Goal: Task Accomplishment & Management: Use online tool/utility

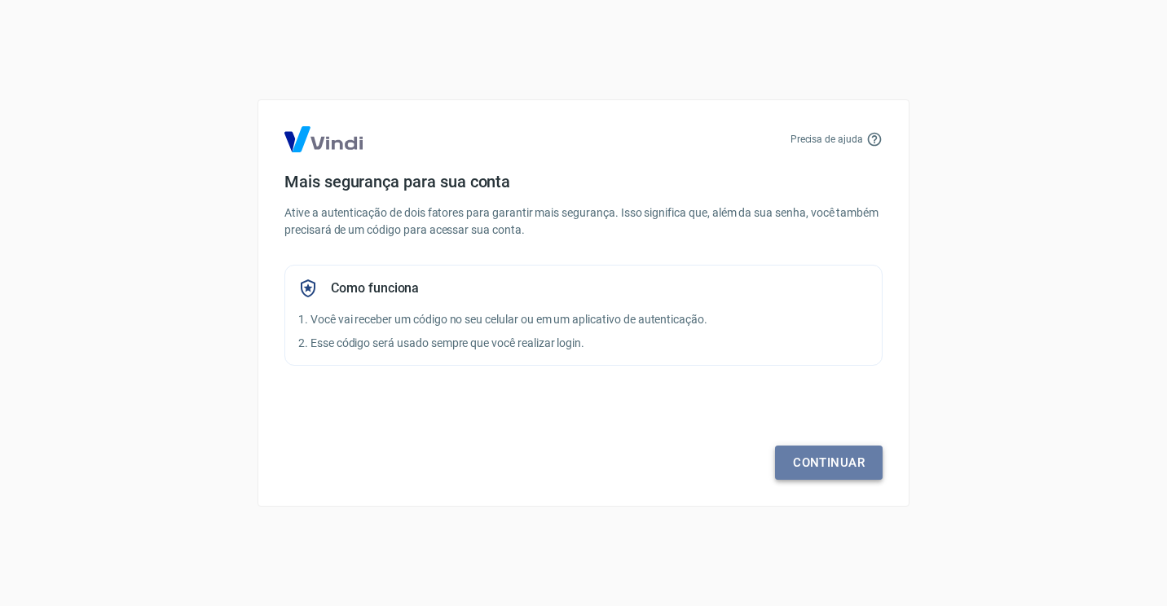
click at [818, 468] on link "Continuar" at bounding box center [829, 463] width 108 height 34
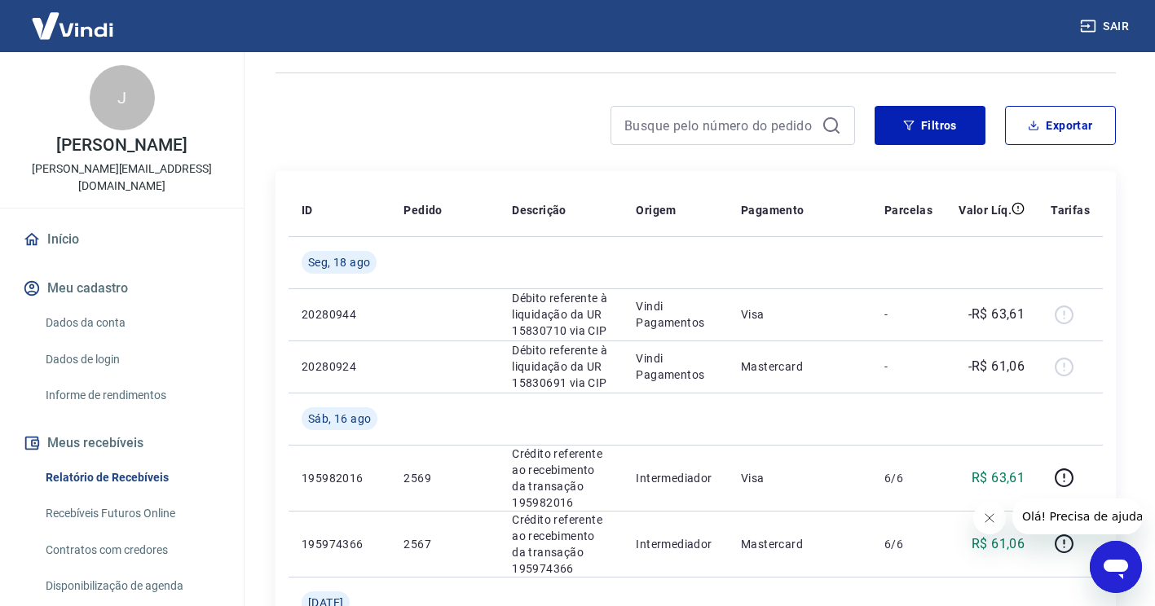
scroll to position [174, 0]
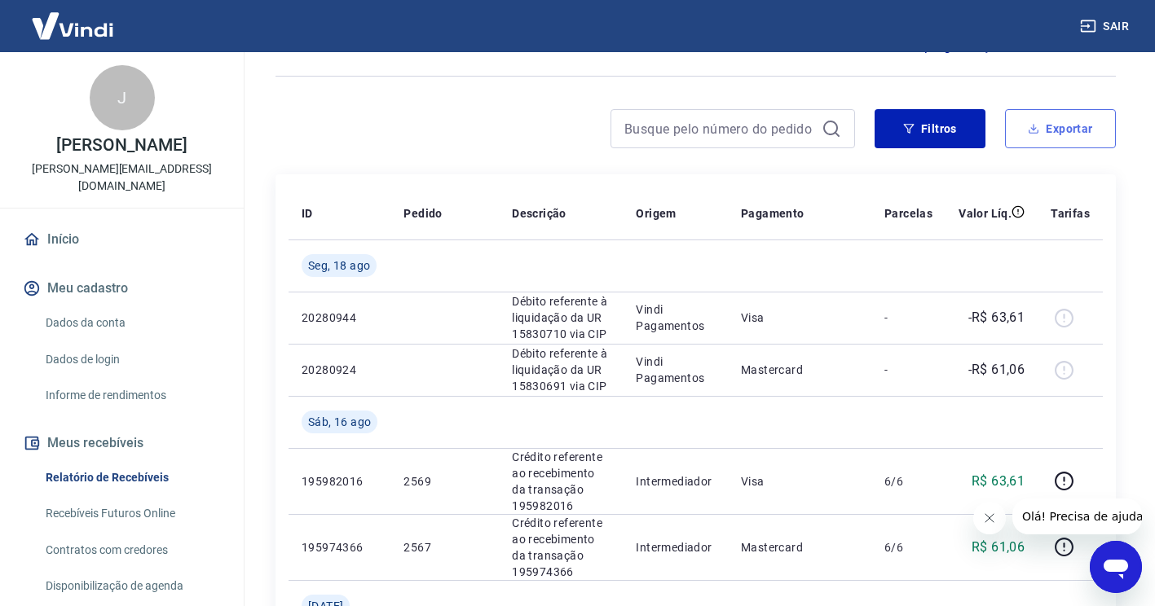
click at [1073, 119] on button "Exportar" at bounding box center [1060, 128] width 111 height 39
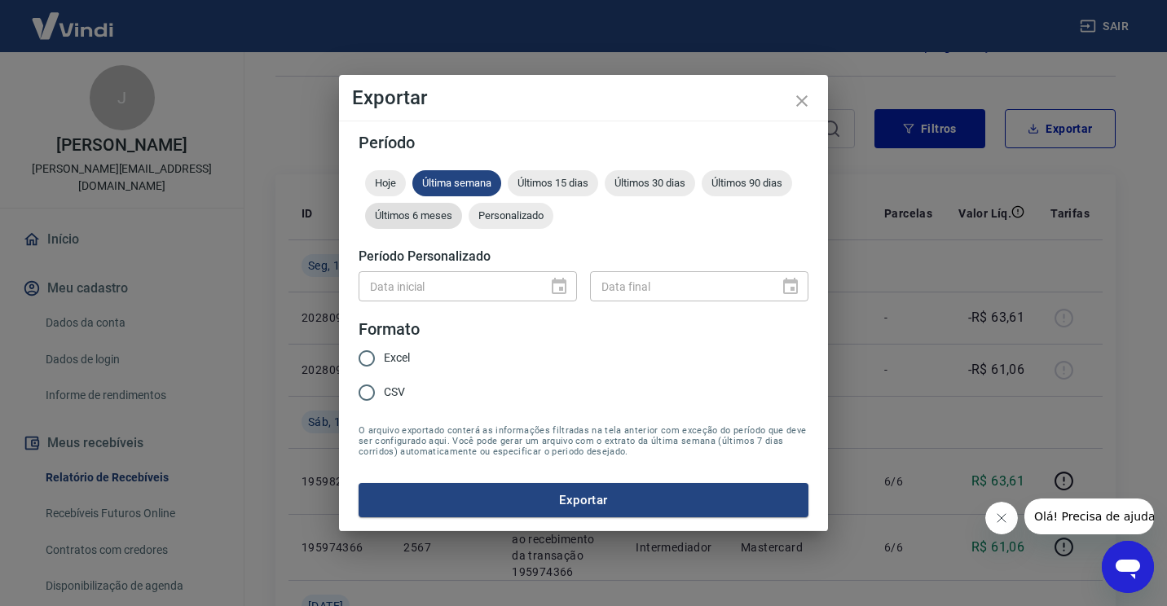
click at [410, 220] on span "Últimos 6 meses" at bounding box center [413, 215] width 97 height 12
click at [559, 290] on div "Data inicial" at bounding box center [468, 286] width 218 height 30
click at [526, 217] on span "Personalizado" at bounding box center [511, 215] width 85 height 12
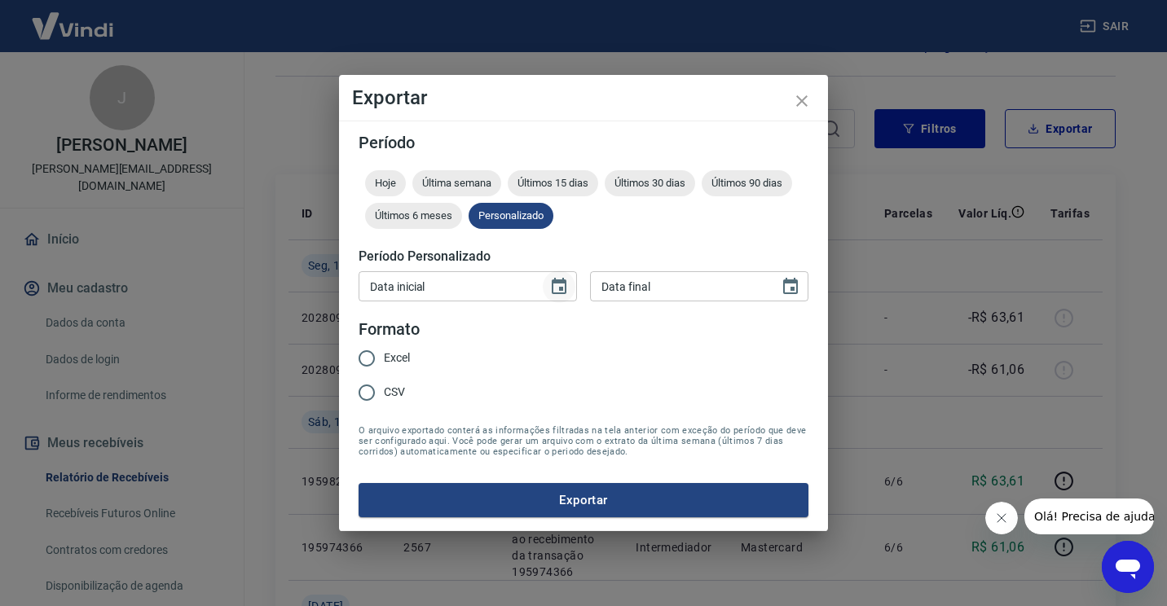
click at [557, 285] on icon "Choose date" at bounding box center [559, 287] width 20 height 20
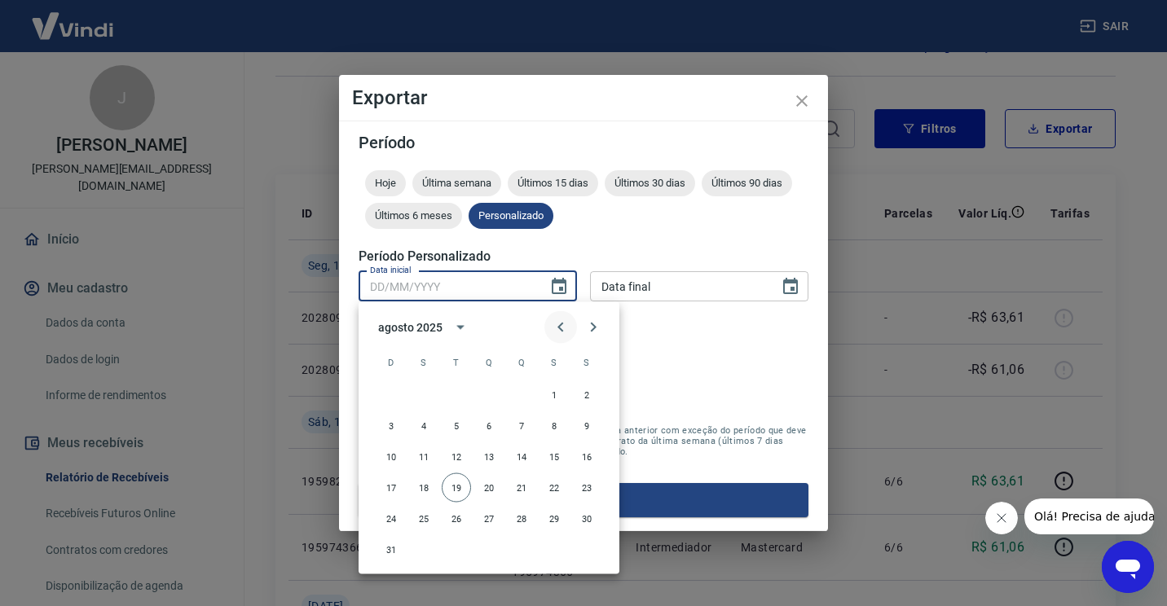
click at [563, 328] on icon "Previous month" at bounding box center [561, 328] width 20 height 20
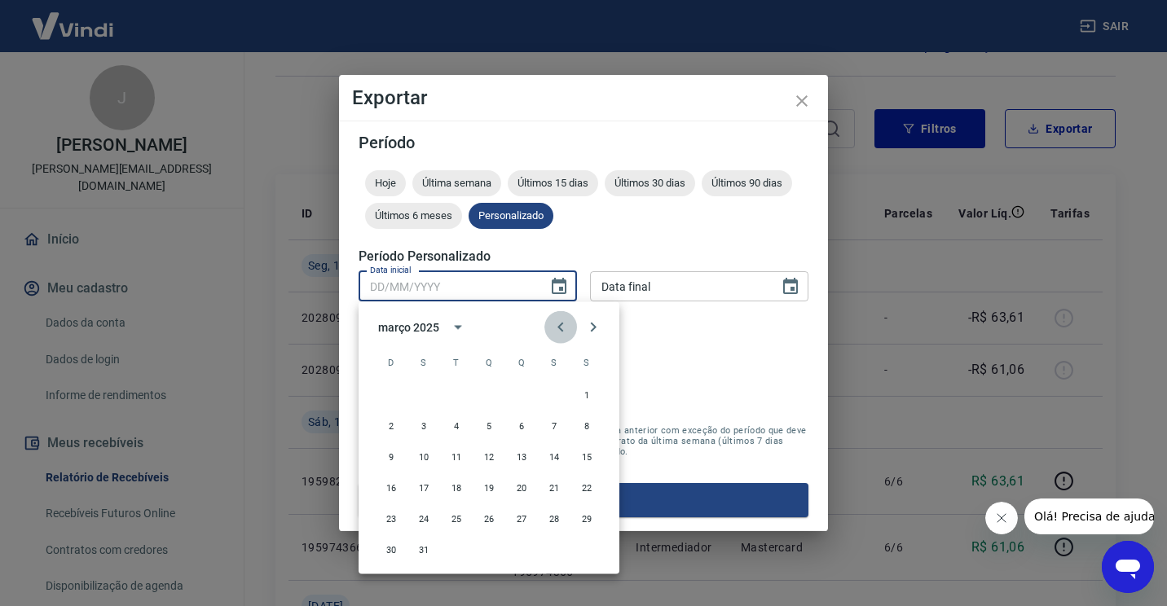
click at [563, 328] on icon "Previous month" at bounding box center [561, 328] width 20 height 20
click at [487, 386] on button "1" at bounding box center [488, 395] width 29 height 29
type input "01/01/2025"
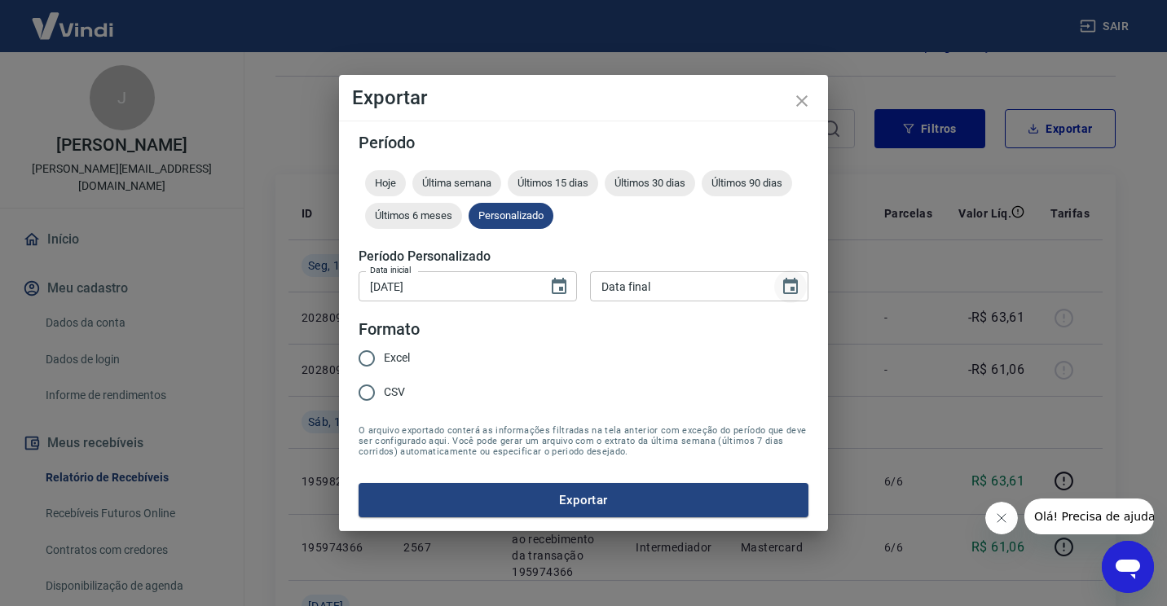
click at [791, 284] on icon "Choose date" at bounding box center [791, 287] width 20 height 20
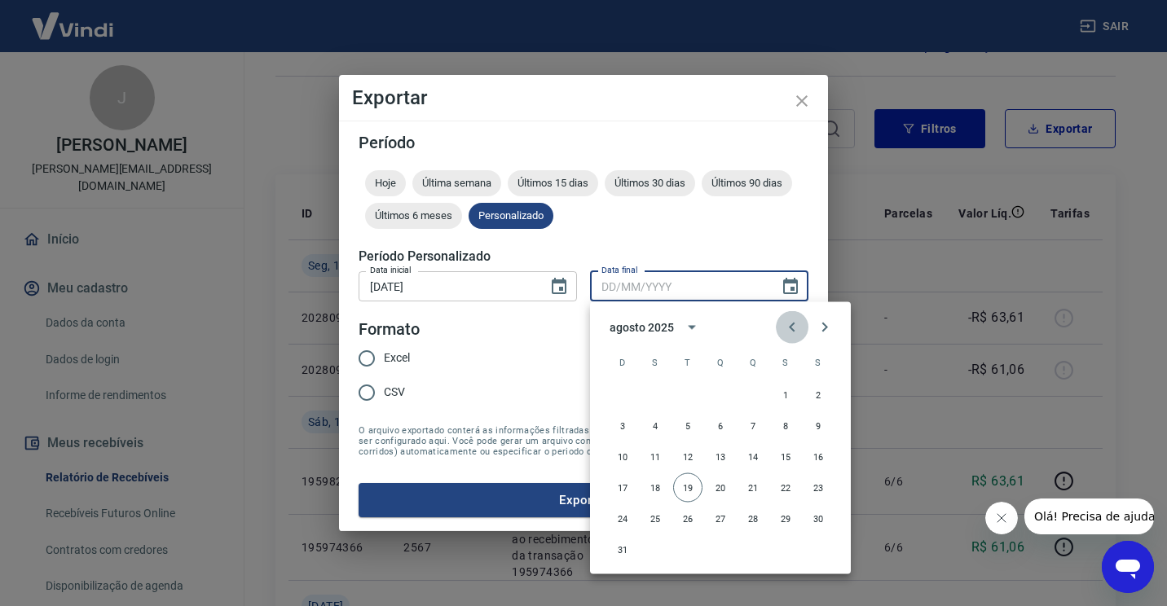
click at [791, 324] on icon "Previous month" at bounding box center [792, 328] width 20 height 20
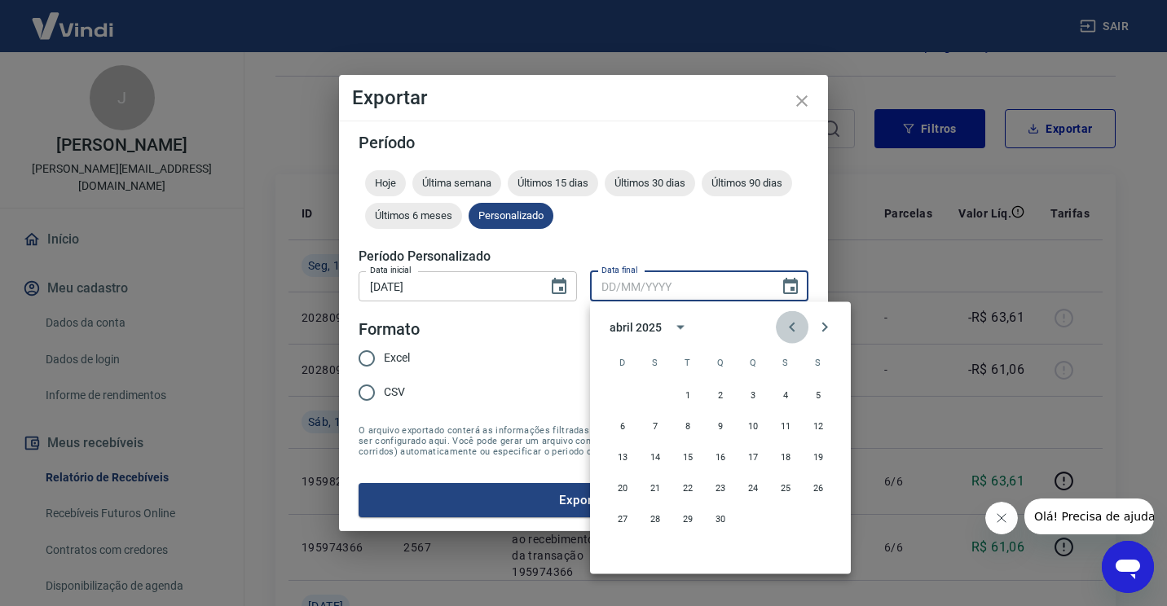
click at [791, 324] on icon "Previous month" at bounding box center [792, 328] width 20 height 20
click at [783, 516] on button "31" at bounding box center [785, 519] width 29 height 29
type input "31/01/2025"
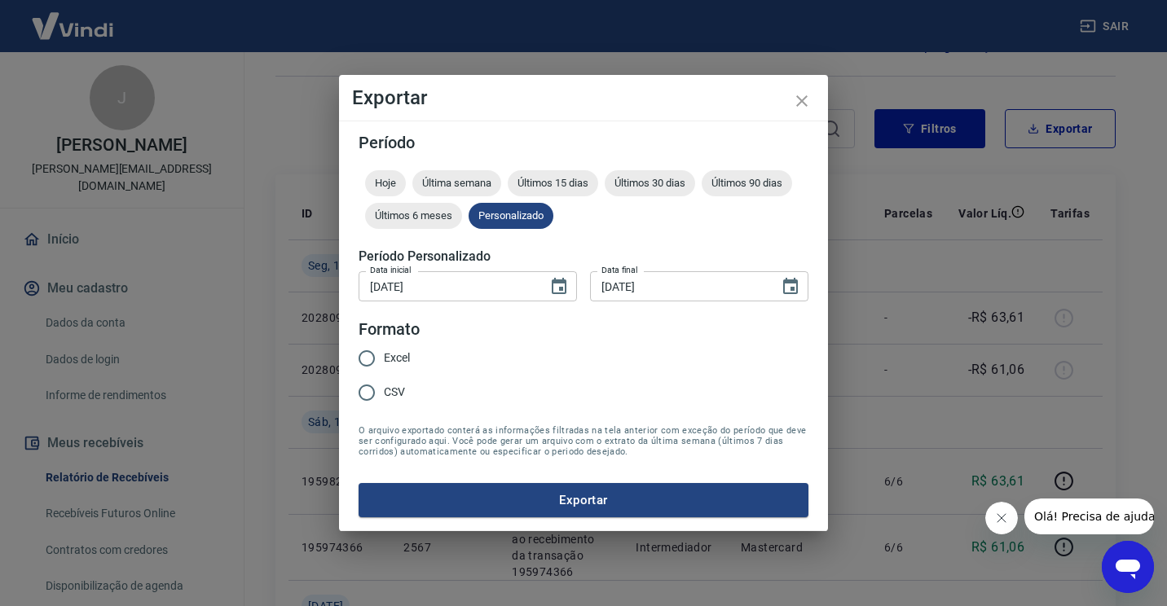
click at [372, 357] on input "Excel" at bounding box center [367, 359] width 34 height 34
radio input "true"
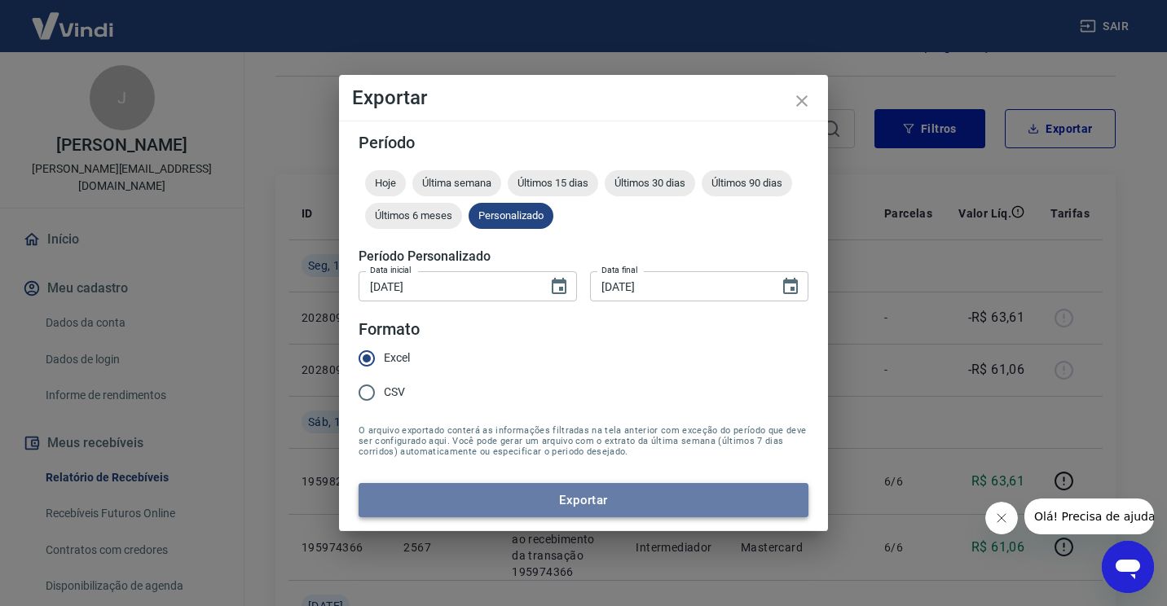
click at [512, 498] on button "Exportar" at bounding box center [584, 500] width 450 height 34
